Goal: Transaction & Acquisition: Obtain resource

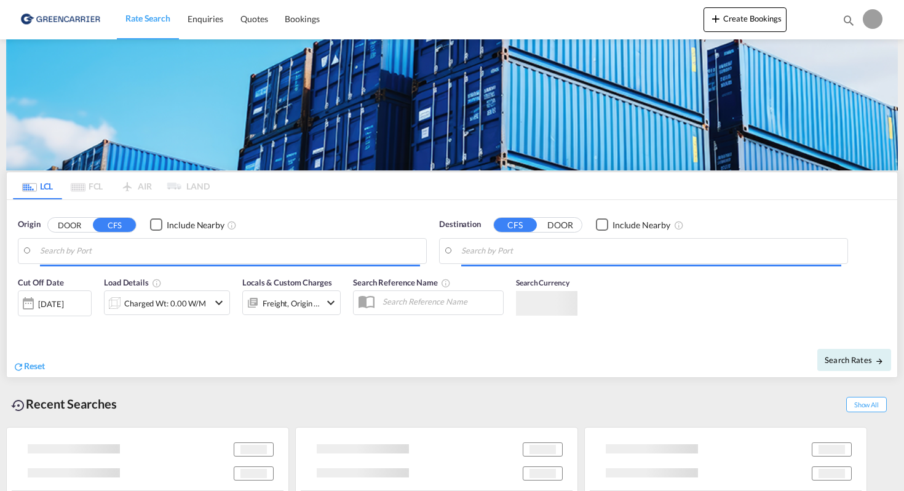
type input "DK-2880, Bagsværd, [GEOGRAPHIC_DATA], [GEOGRAPHIC_DATA]"
type input "[GEOGRAPHIC_DATA], ECGYE"
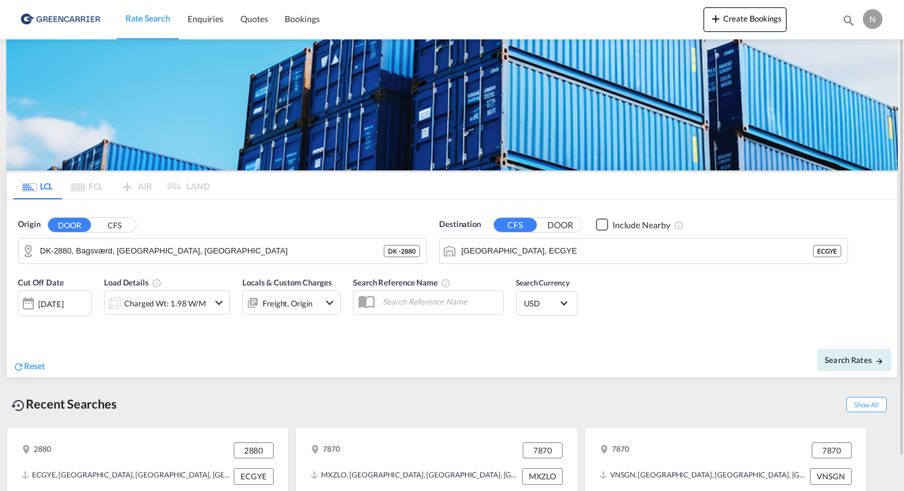
click at [223, 303] on md-icon "icon-chevron-down" at bounding box center [219, 302] width 15 height 15
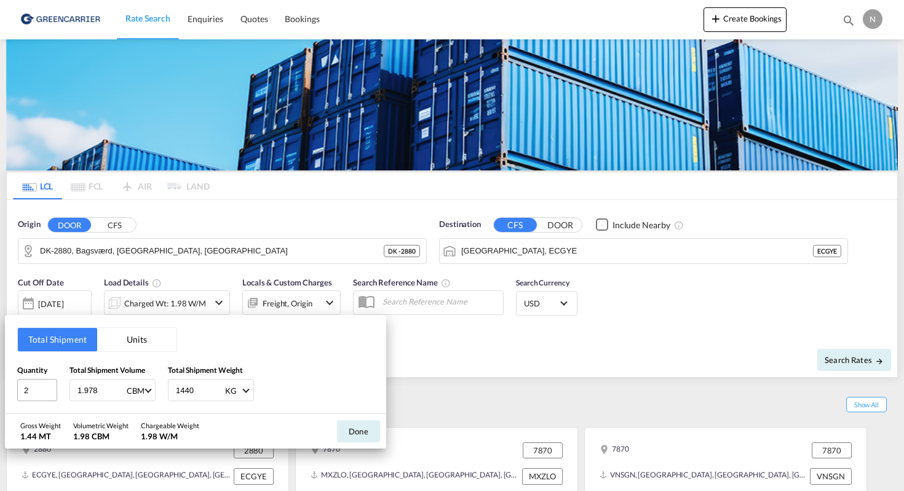
drag, startPoint x: 101, startPoint y: 386, endPoint x: 44, endPoint y: 382, distance: 58.0
click at [44, 382] on div "Quantity 2 Total Shipment Volume 1.978 CBM CBM CFT Total Shipment Weight 1440 K…" at bounding box center [195, 382] width 357 height 37
type input "10.5"
type input "2400"
click at [365, 431] on button "Done" at bounding box center [358, 431] width 43 height 22
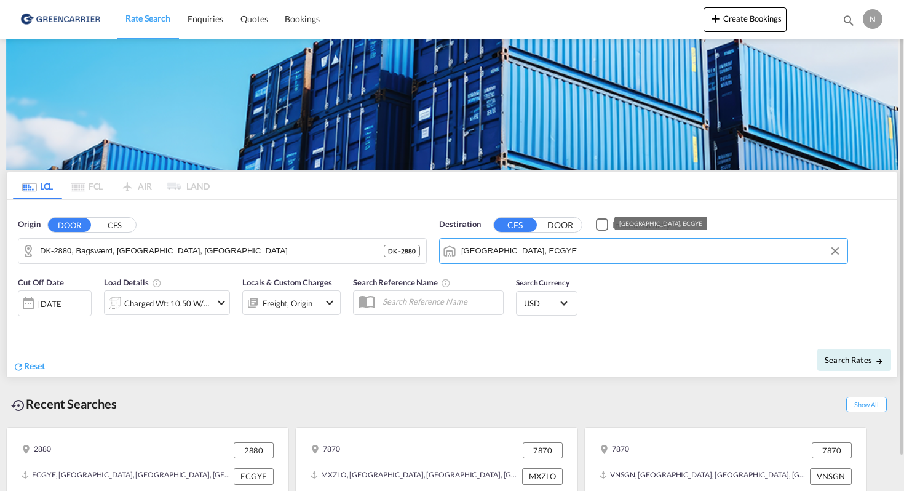
click at [537, 252] on input "[GEOGRAPHIC_DATA], ECGYE" at bounding box center [651, 251] width 380 height 18
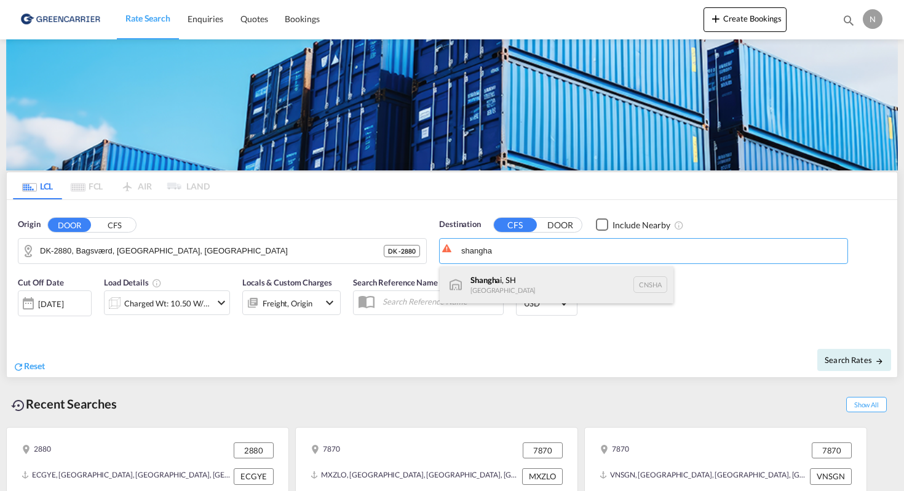
click at [529, 281] on div "Shangha i, SH [GEOGRAPHIC_DATA] [GEOGRAPHIC_DATA]" at bounding box center [557, 284] width 234 height 37
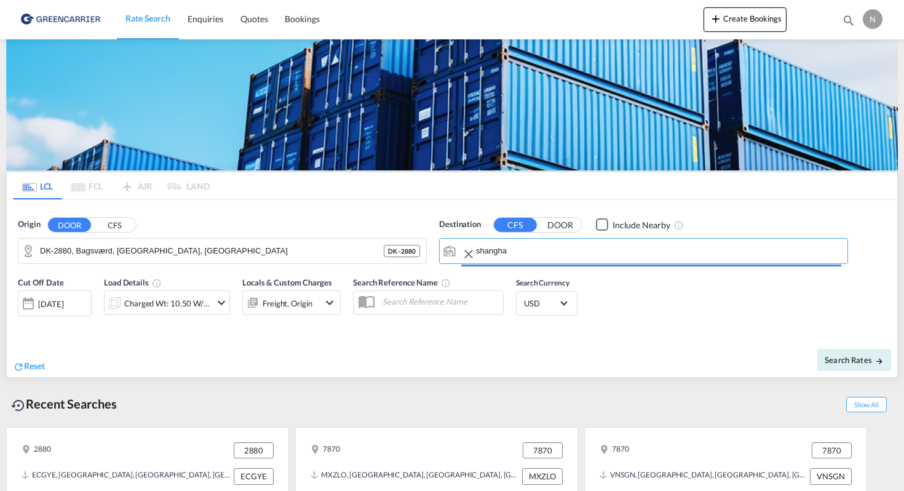
type input "[GEOGRAPHIC_DATA], SH, CNSHA"
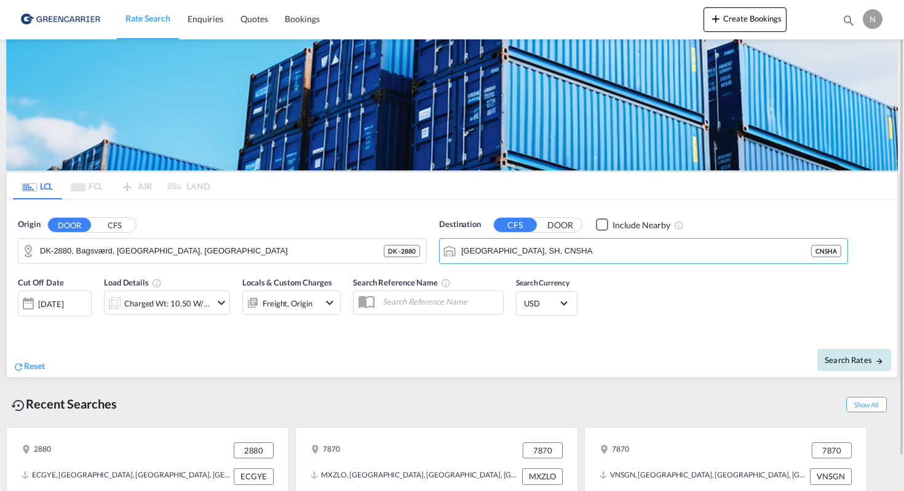
click at [833, 363] on span "Search Rates" at bounding box center [854, 360] width 59 height 10
type input "2880 to CNSHA / [DATE]"
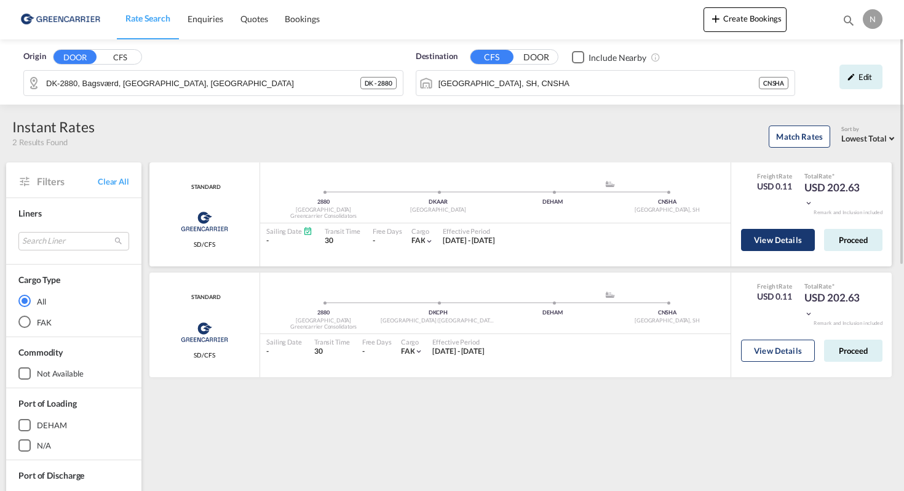
click at [790, 243] on button "View Details" at bounding box center [778, 240] width 74 height 22
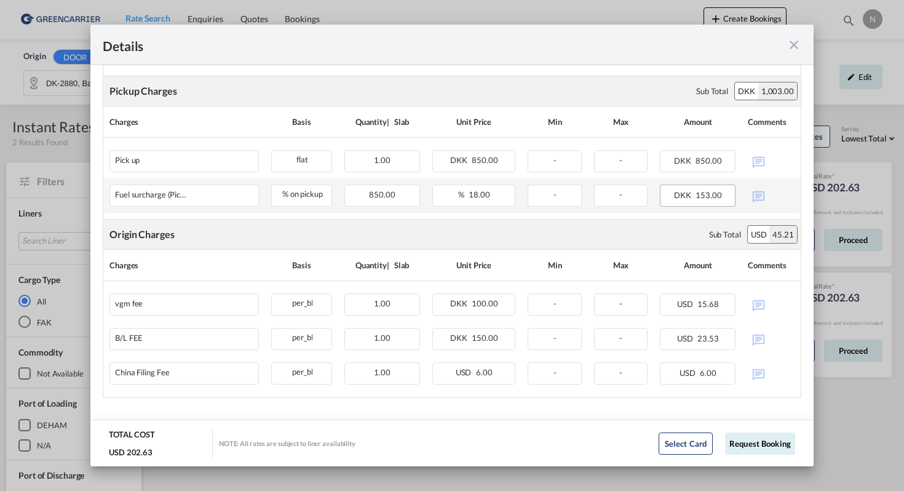
scroll to position [424, 0]
